Goal: Navigation & Orientation: Find specific page/section

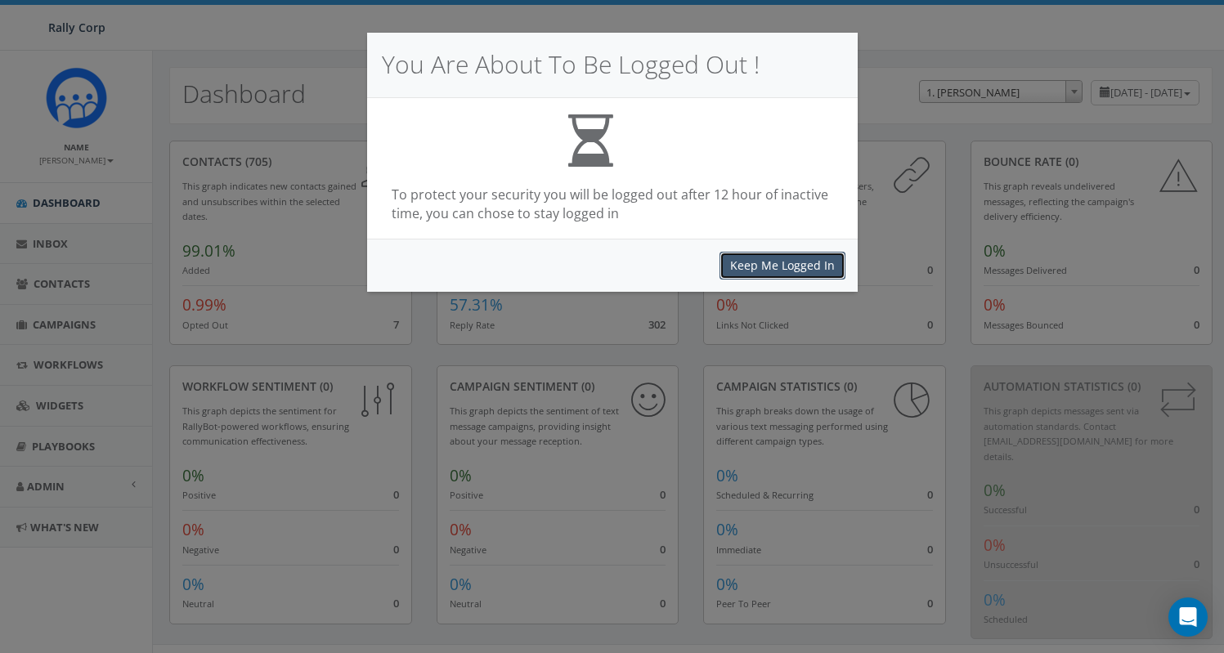
click at [803, 268] on button "Keep Me Logged In" at bounding box center [782, 266] width 126 height 28
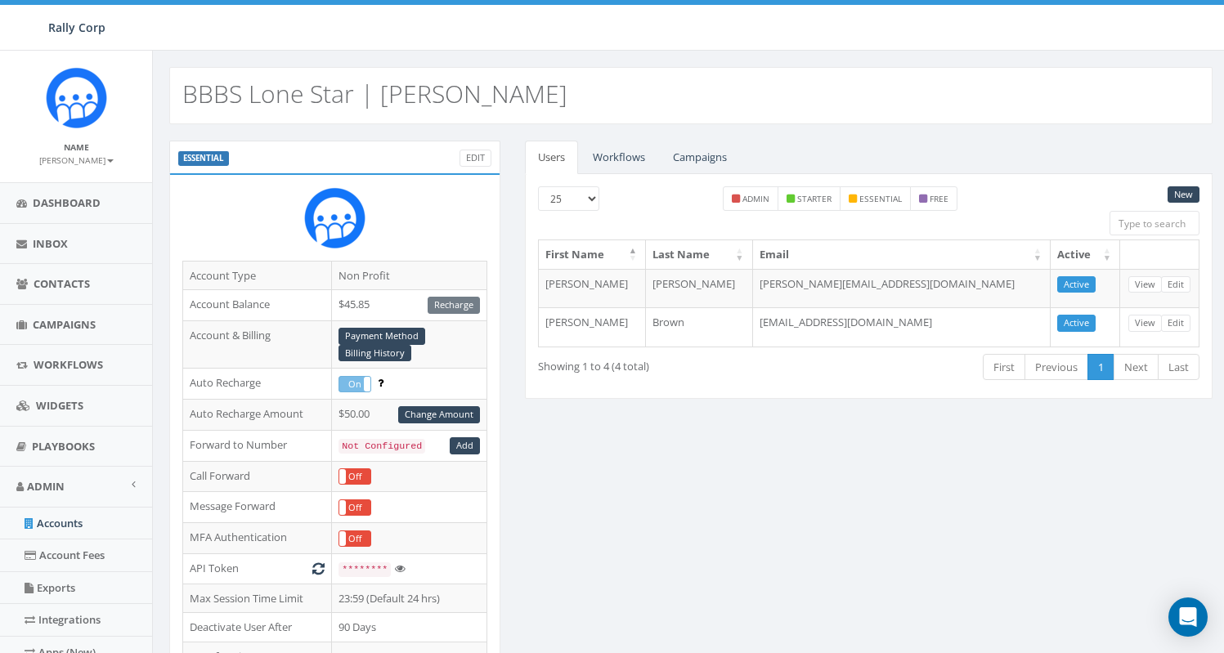
scroll to position [522, 0]
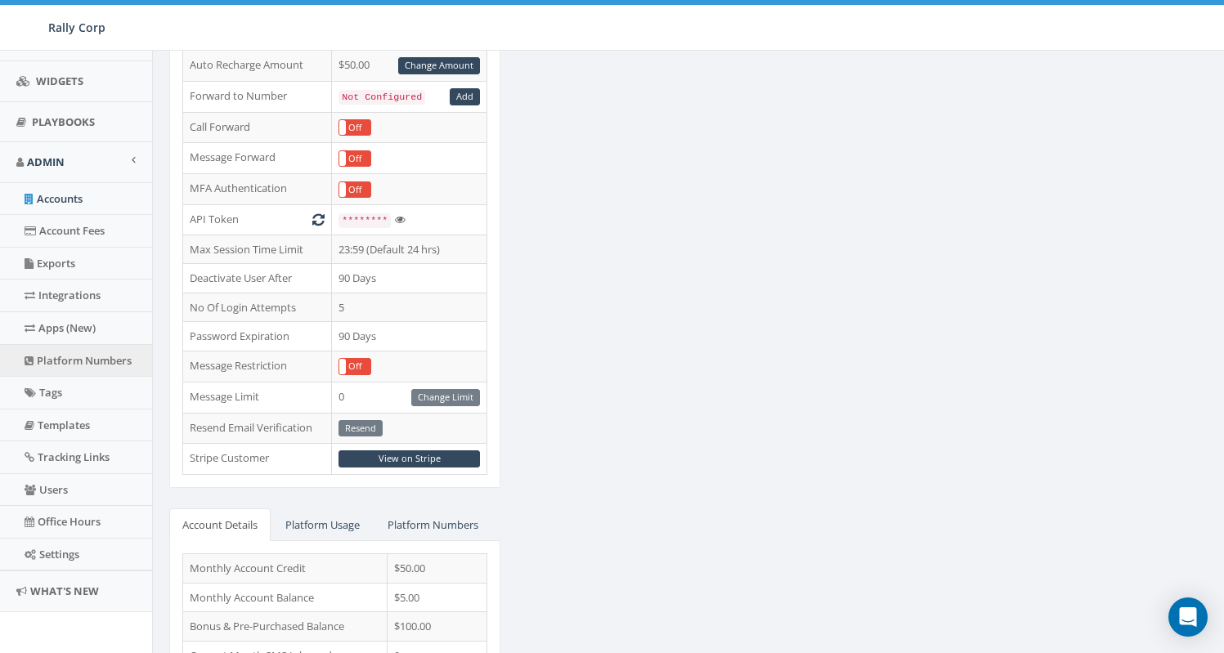
scroll to position [329, 0]
